Goal: Task Accomplishment & Management: Manage account settings

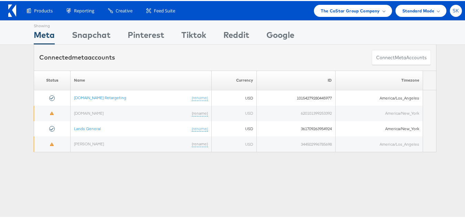
click at [453, 9] on span "SK" at bounding box center [456, 10] width 7 height 4
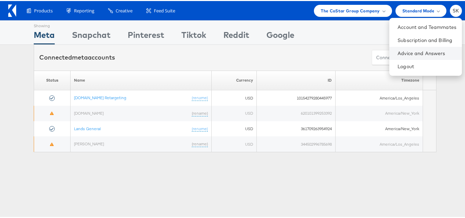
click at [397, 58] on li "Advice and Answers" at bounding box center [426, 52] width 73 height 13
click at [398, 60] on li "Logout" at bounding box center [426, 65] width 73 height 13
click at [400, 66] on link "Logout" at bounding box center [427, 65] width 59 height 7
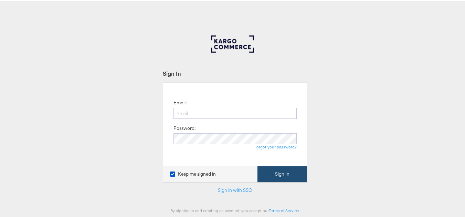
type input "[PERSON_NAME][EMAIL_ADDRESS][DOMAIN_NAME]"
click at [287, 179] on button "Sign In" at bounding box center [283, 173] width 50 height 16
